Goal: Find contact information: Find contact information

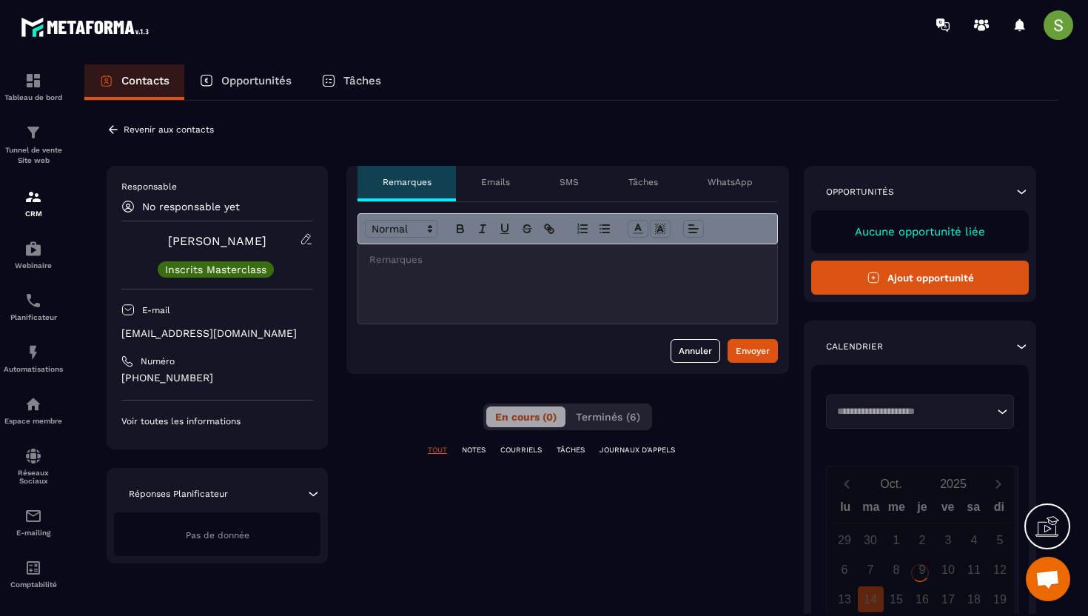
click at [196, 329] on p "[EMAIL_ADDRESS][DOMAIN_NAME]" at bounding box center [217, 333] width 192 height 14
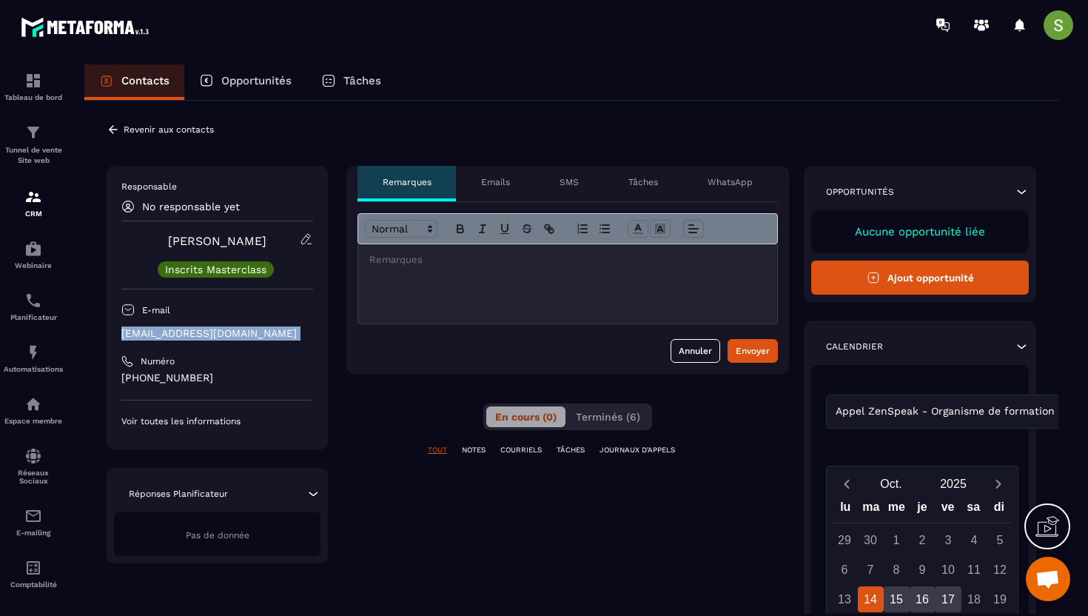
click at [196, 329] on p "[EMAIL_ADDRESS][DOMAIN_NAME]" at bounding box center [217, 333] width 192 height 14
copy div "[EMAIL_ADDRESS][DOMAIN_NAME]"
click at [35, 184] on link "CRM" at bounding box center [33, 203] width 59 height 52
